Goal: Task Accomplishment & Management: Complete application form

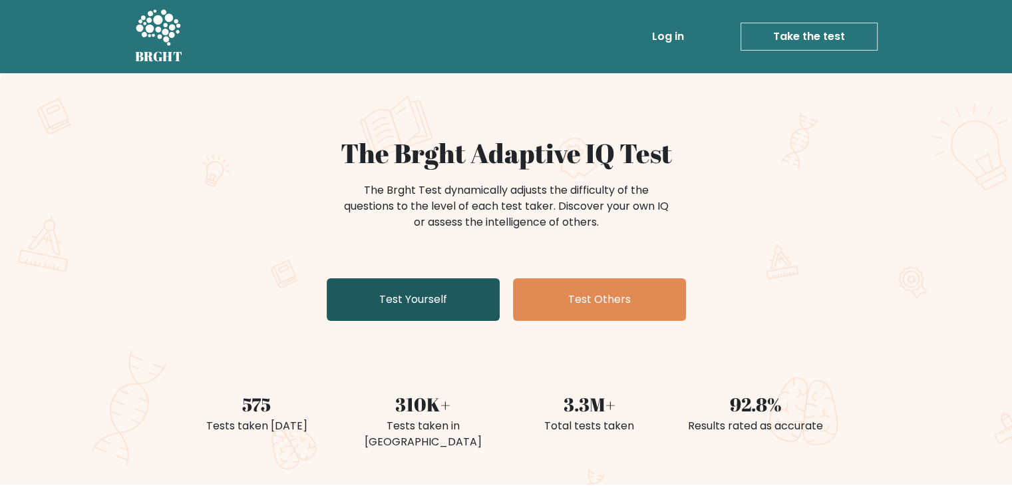
click at [449, 300] on link "Test Yourself" at bounding box center [413, 299] width 173 height 43
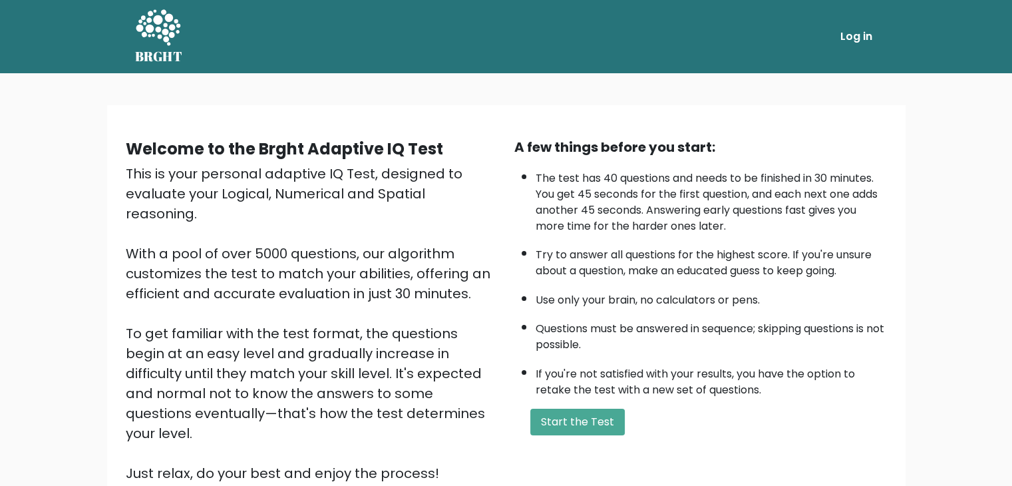
scroll to position [124, 0]
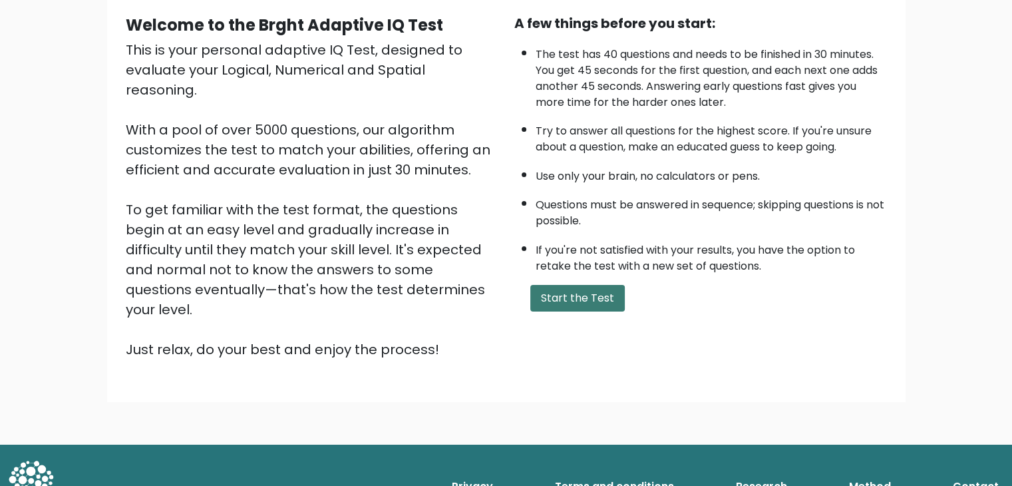
click at [575, 297] on button "Start the Test" at bounding box center [577, 298] width 94 height 27
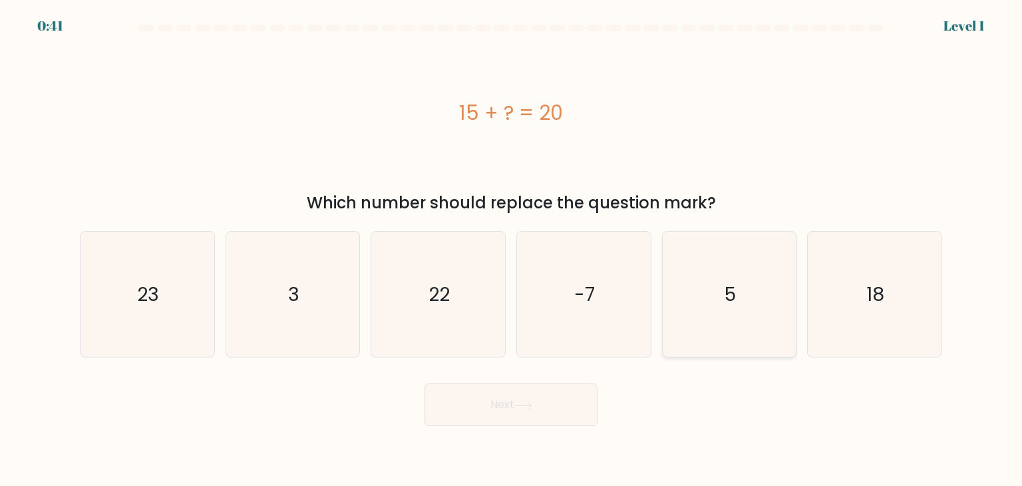
click at [742, 262] on icon "5" at bounding box center [728, 293] width 125 height 125
click at [512, 249] on input "e. 5" at bounding box center [511, 246] width 1 height 7
radio input "true"
click at [503, 404] on button "Next" at bounding box center [510, 404] width 173 height 43
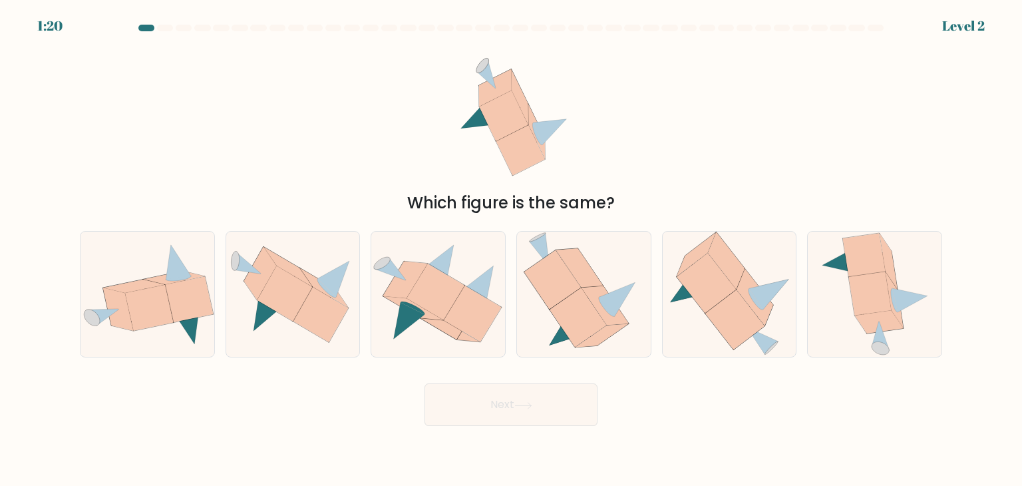
click at [512, 398] on button "Next" at bounding box center [510, 404] width 173 height 43
click at [271, 307] on icon at bounding box center [284, 292] width 55 height 55
click at [511, 249] on input "b." at bounding box center [511, 246] width 1 height 7
radio input "true"
click at [498, 406] on button "Next" at bounding box center [510, 404] width 173 height 43
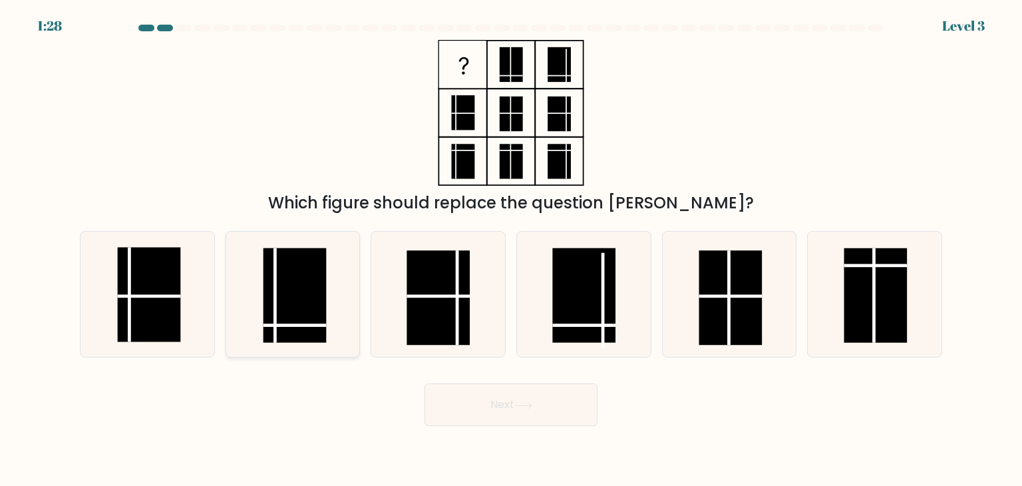
click at [301, 325] on line at bounding box center [294, 325] width 63 height 0
click at [511, 249] on input "b." at bounding box center [511, 246] width 1 height 7
radio input "true"
click at [491, 397] on button "Next" at bounding box center [510, 404] width 173 height 43
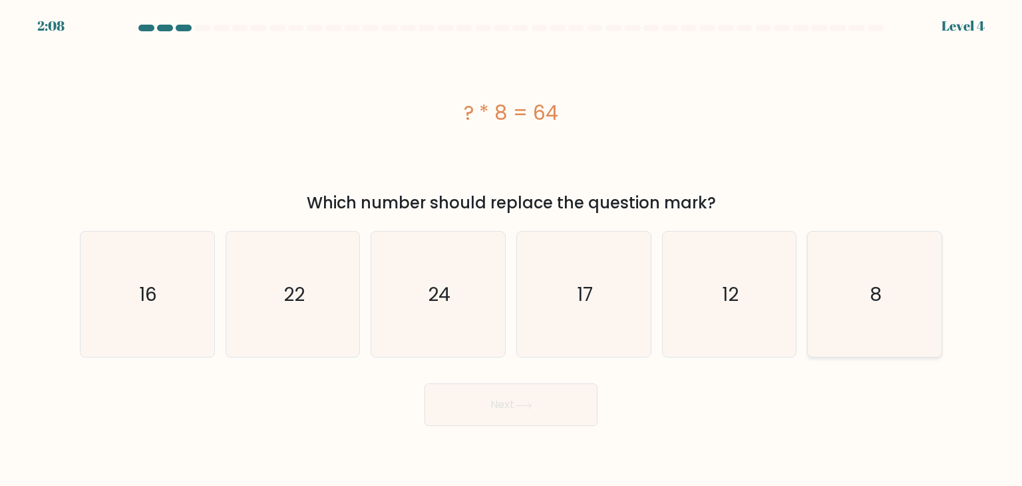
click at [849, 282] on icon "8" at bounding box center [873, 293] width 125 height 125
click at [512, 249] on input "f. 8" at bounding box center [511, 246] width 1 height 7
radio input "true"
click at [519, 408] on icon at bounding box center [523, 405] width 18 height 7
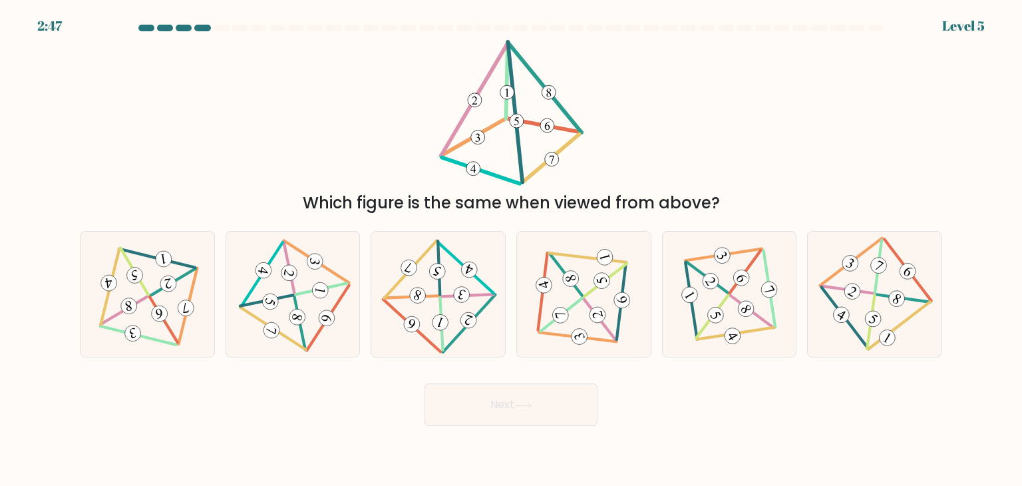
click at [510, 399] on button "Next" at bounding box center [510, 404] width 173 height 43
click at [287, 334] on icon at bounding box center [292, 294] width 102 height 100
click at [511, 249] on input "b." at bounding box center [511, 246] width 1 height 7
radio input "true"
click at [506, 402] on button "Next" at bounding box center [510, 404] width 173 height 43
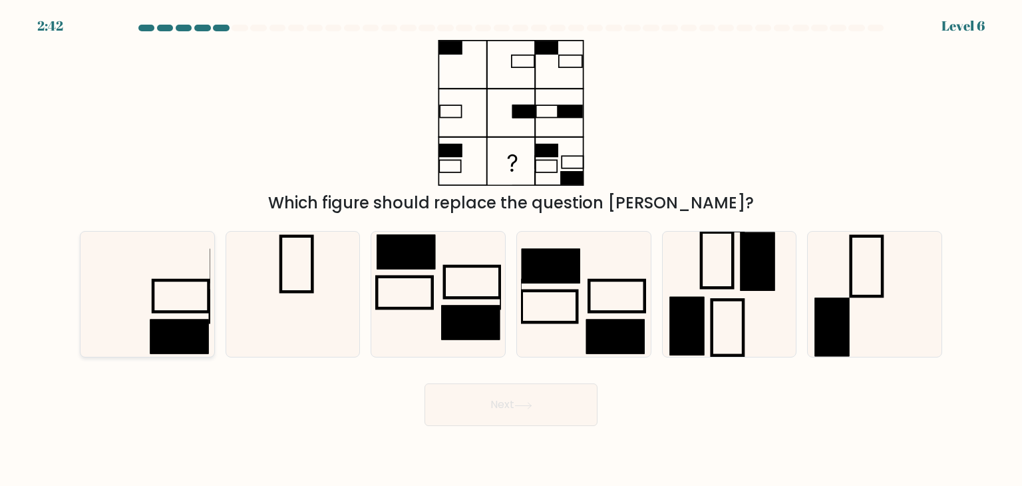
click at [182, 294] on icon at bounding box center [146, 293] width 125 height 125
click at [511, 249] on input "a." at bounding box center [511, 246] width 1 height 7
radio input "true"
click at [454, 418] on button "Next" at bounding box center [510, 404] width 173 height 43
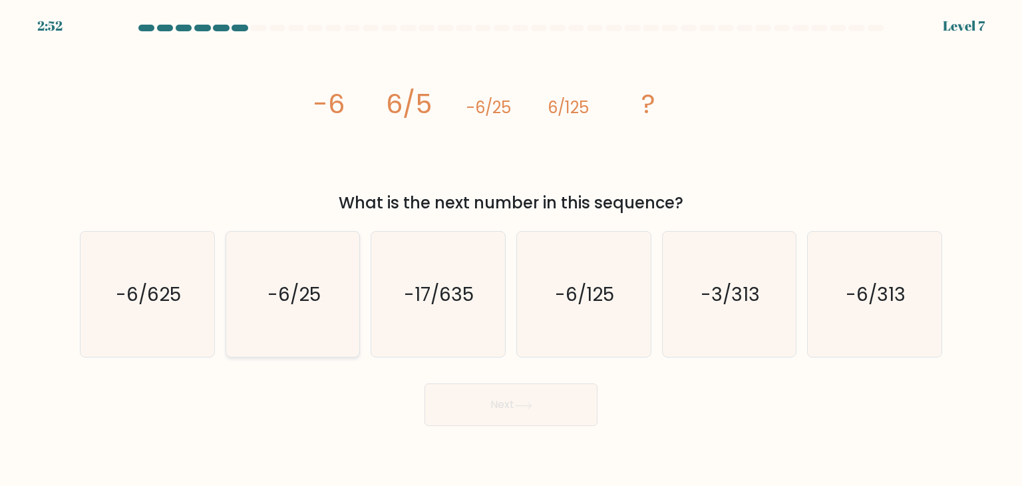
click at [317, 269] on icon "-6/25" at bounding box center [292, 293] width 125 height 125
click at [511, 249] on input "b. -6/25" at bounding box center [511, 246] width 1 height 7
radio input "true"
click at [145, 285] on text "-6/625" at bounding box center [148, 294] width 65 height 27
click at [511, 249] on input "a. -6/625" at bounding box center [511, 246] width 1 height 7
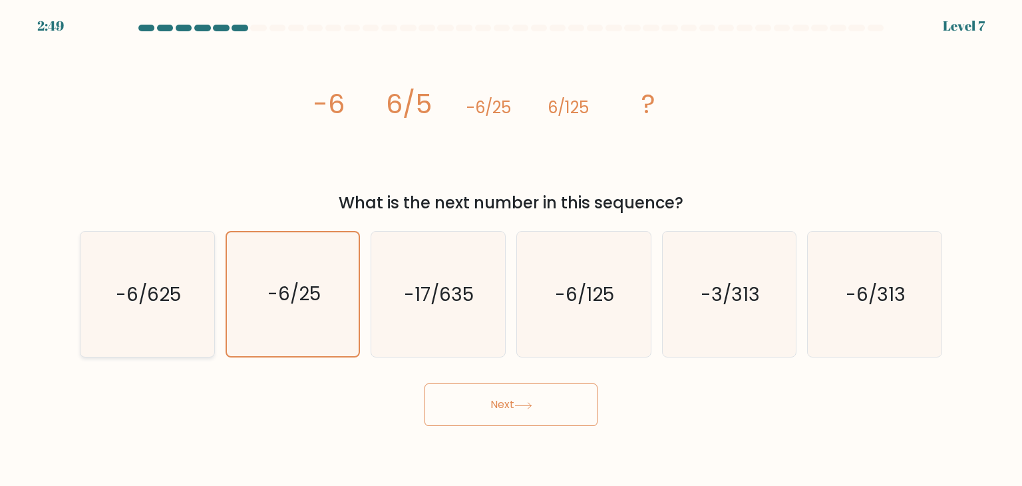
radio input "true"
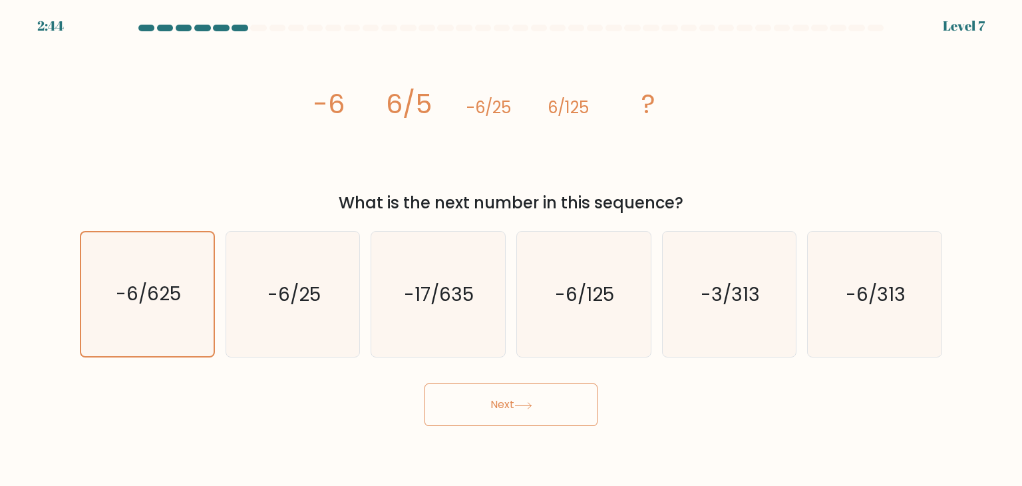
click at [513, 410] on button "Next" at bounding box center [510, 404] width 173 height 43
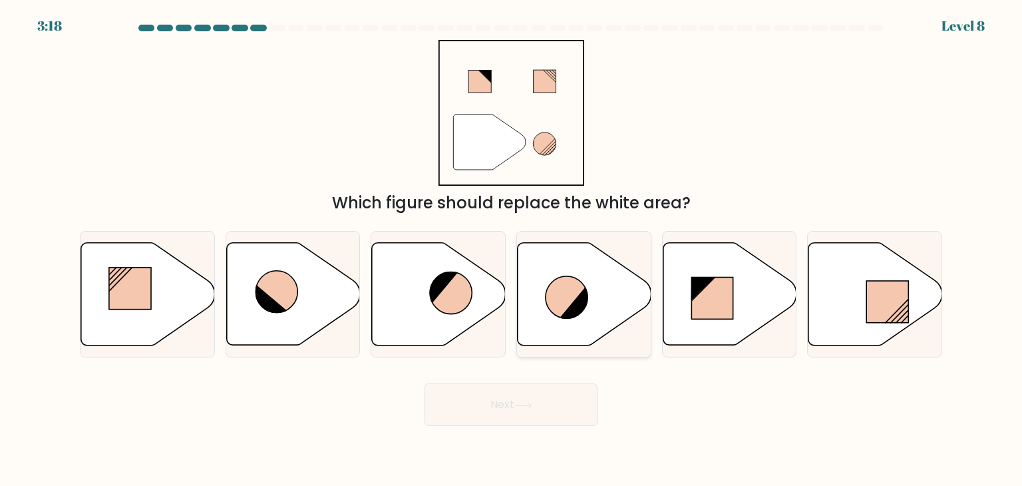
click at [547, 301] on icon at bounding box center [566, 297] width 42 height 42
click at [512, 249] on input "d." at bounding box center [511, 246] width 1 height 7
radio input "true"
click at [559, 409] on button "Next" at bounding box center [510, 404] width 173 height 43
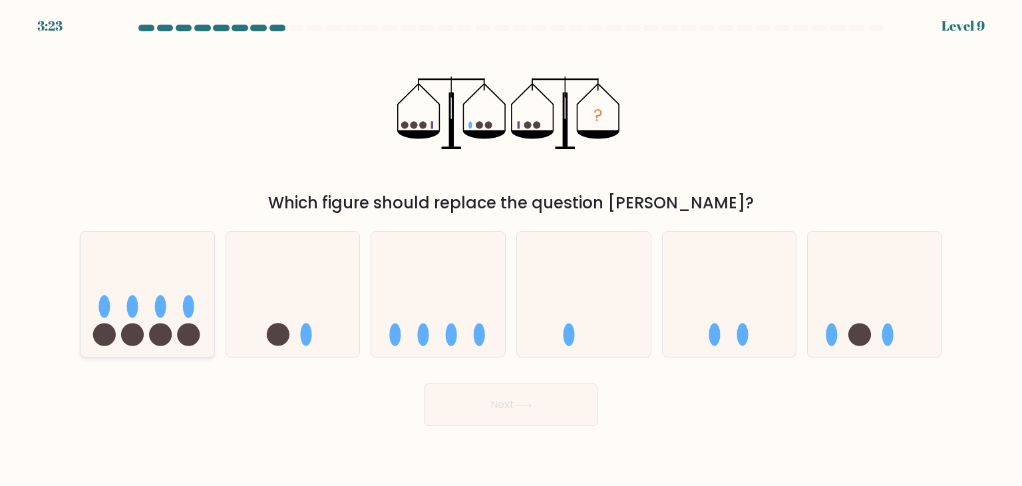
click at [197, 312] on icon at bounding box center [147, 294] width 134 height 110
click at [511, 249] on input "a." at bounding box center [511, 246] width 1 height 7
radio input "true"
click at [466, 412] on button "Next" at bounding box center [510, 404] width 173 height 43
